Goal: Find contact information: Find contact information

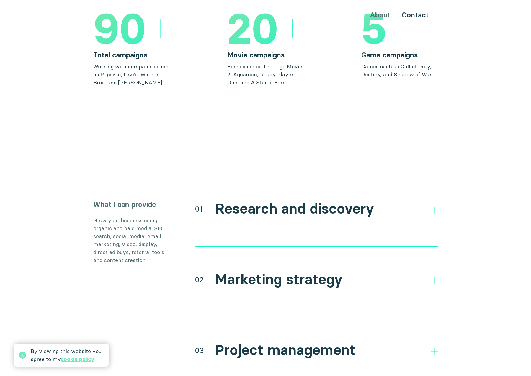
scroll to position [1003, 0]
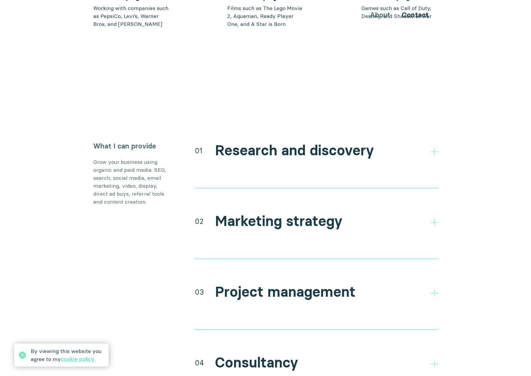
click at [334, 142] on h2 "Research and discovery" at bounding box center [294, 150] width 159 height 17
click at [434, 148] on polygon at bounding box center [434, 151] width 7 height 7
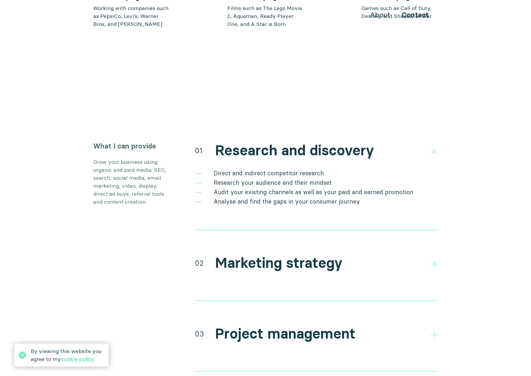
click at [434, 147] on icon at bounding box center [433, 152] width 10 height 10
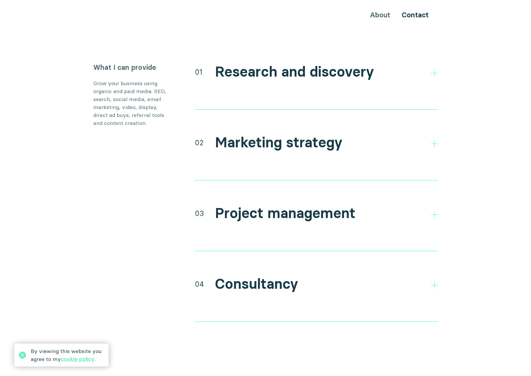
scroll to position [1091, 0]
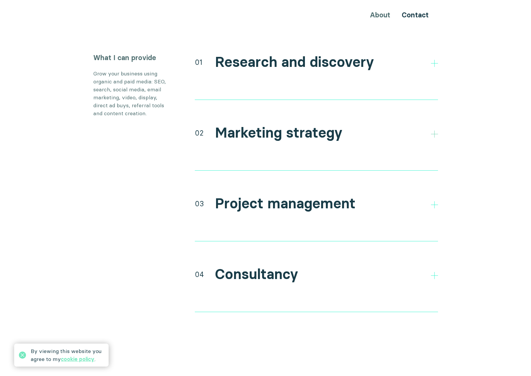
click at [433, 131] on icon at bounding box center [434, 134] width 7 height 7
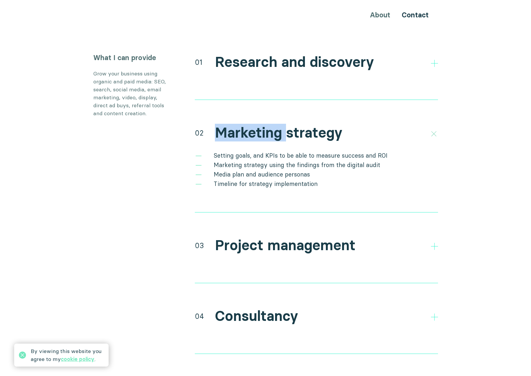
click at [433, 129] on icon at bounding box center [433, 134] width 10 height 10
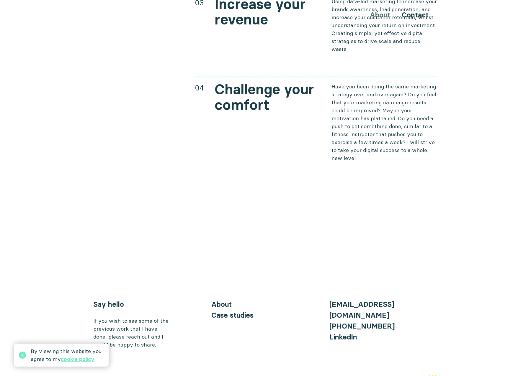
scroll to position [2489, 0]
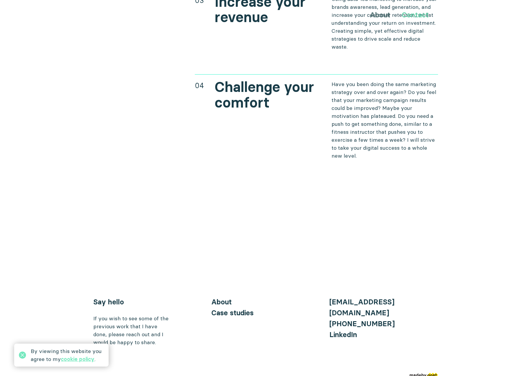
click at [418, 18] on link "Contact" at bounding box center [414, 15] width 27 height 9
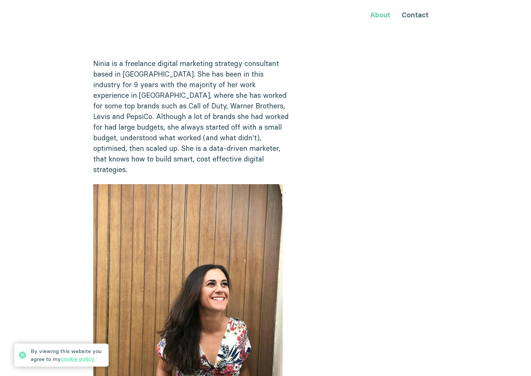
click at [380, 17] on link "About" at bounding box center [380, 15] width 20 height 9
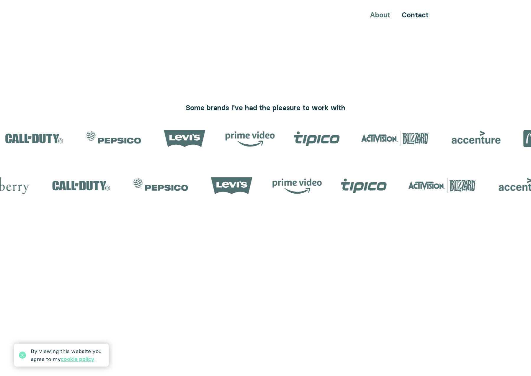
scroll to position [619, 0]
